Goal: Information Seeking & Learning: Learn about a topic

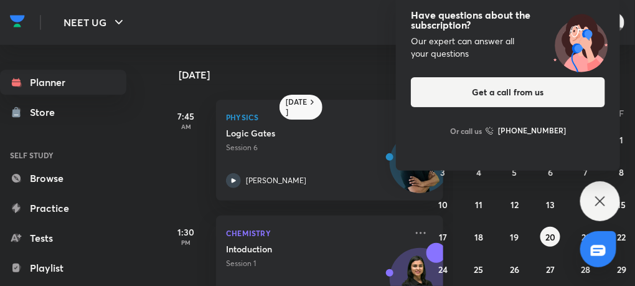
click at [612, 200] on div "Have questions about the subscription? Our expert can answer all your questions…" at bounding box center [600, 201] width 40 height 40
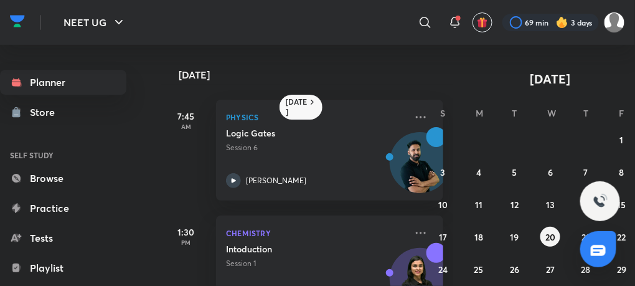
scroll to position [75, 0]
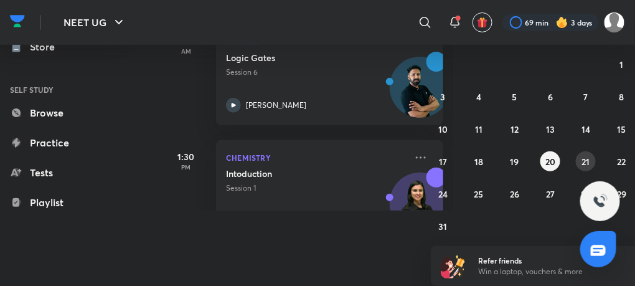
click at [587, 163] on abbr "21" at bounding box center [586, 162] width 8 height 12
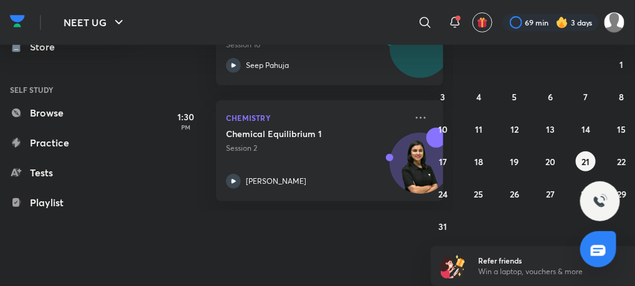
scroll to position [0, 0]
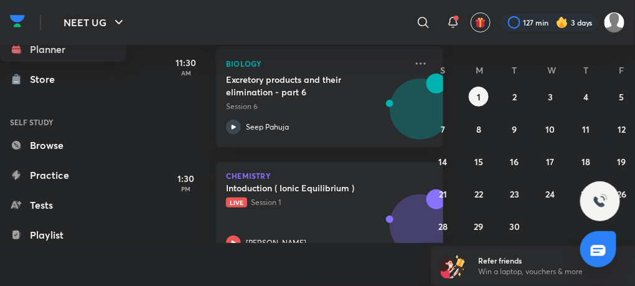
scroll to position [384, 0]
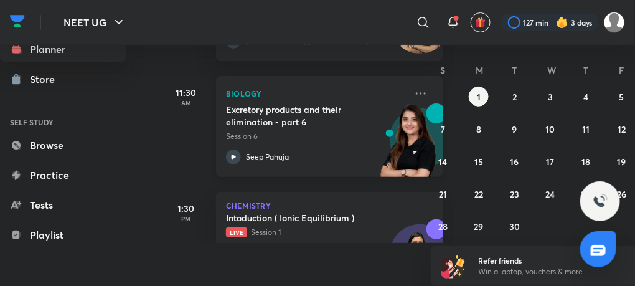
click at [263, 151] on p "Seep Pahuja" at bounding box center [267, 156] width 43 height 11
